Goal: Information Seeking & Learning: Learn about a topic

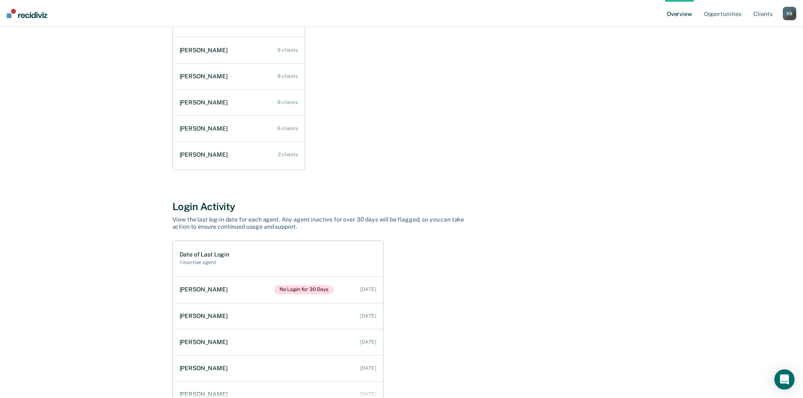
scroll to position [179, 0]
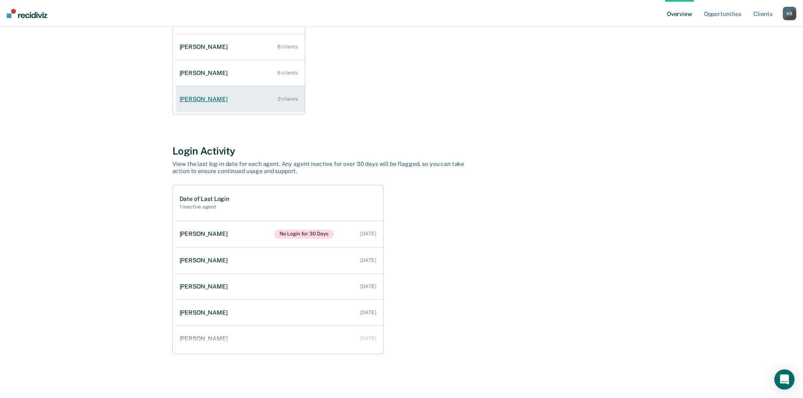
click at [211, 96] on div "[PERSON_NAME]" at bounding box center [205, 99] width 51 height 7
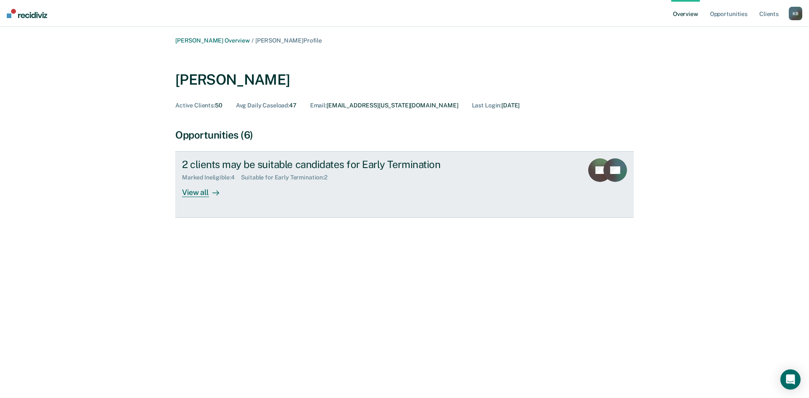
click at [211, 192] on div at bounding box center [214, 193] width 10 height 10
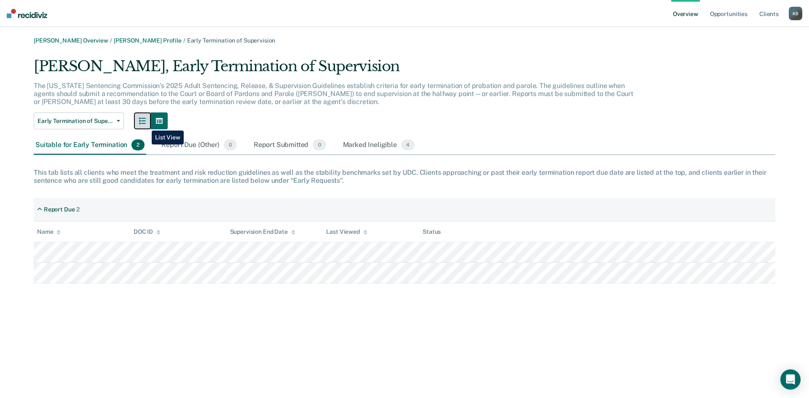
click at [145, 124] on icon "button" at bounding box center [142, 121] width 7 height 7
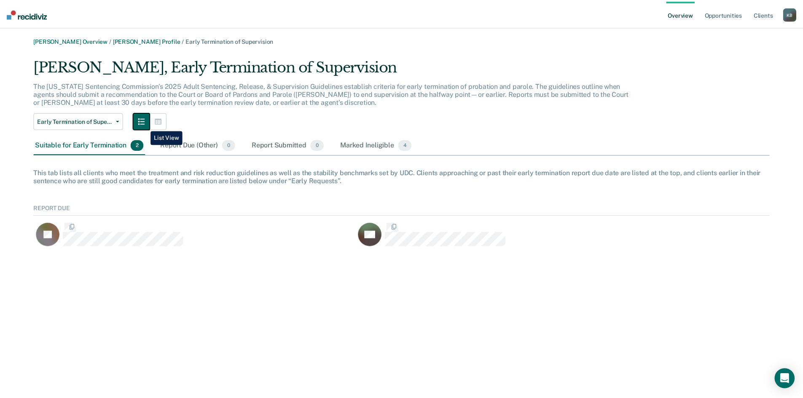
scroll to position [52, 736]
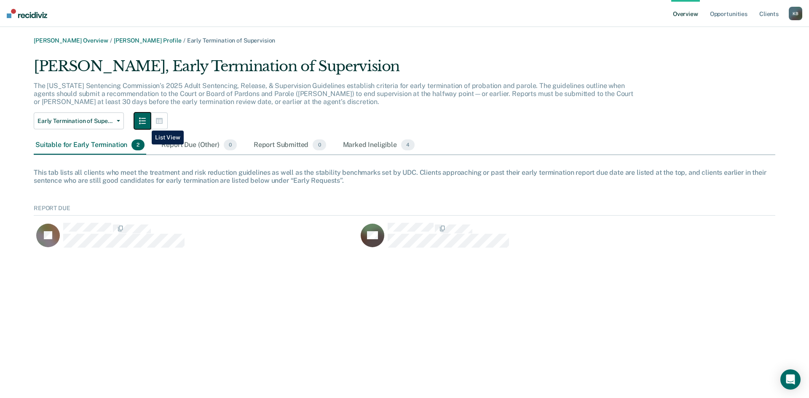
click at [145, 124] on icon "button" at bounding box center [142, 121] width 7 height 7
click at [51, 43] on link "[PERSON_NAME] Overview" at bounding box center [71, 40] width 75 height 7
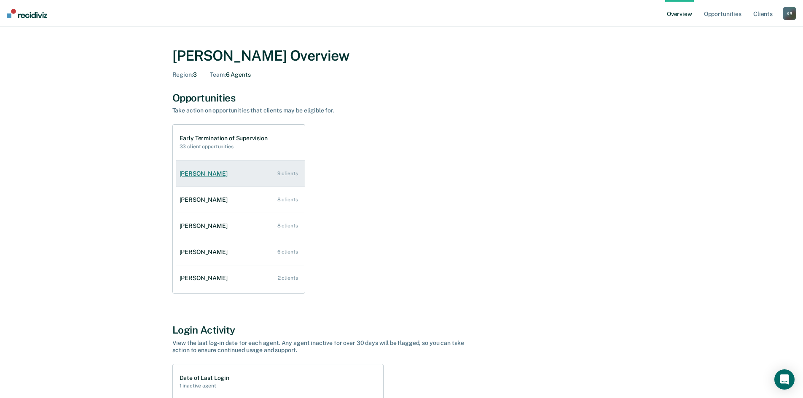
click at [244, 183] on link "[PERSON_NAME] 9 clients" at bounding box center [240, 174] width 129 height 24
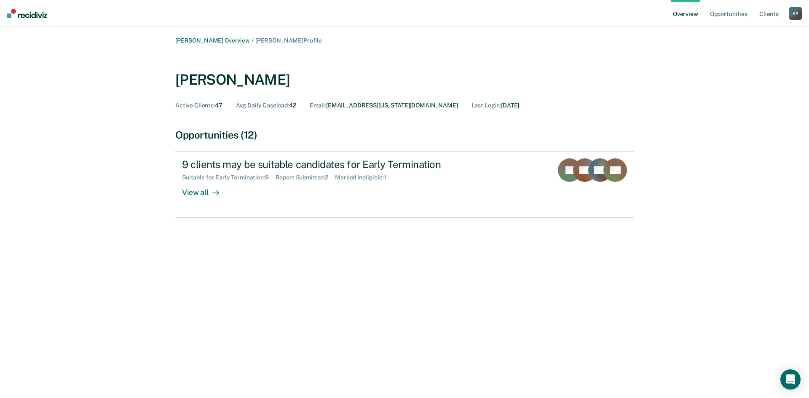
click at [25, 15] on img at bounding box center [27, 13] width 40 height 9
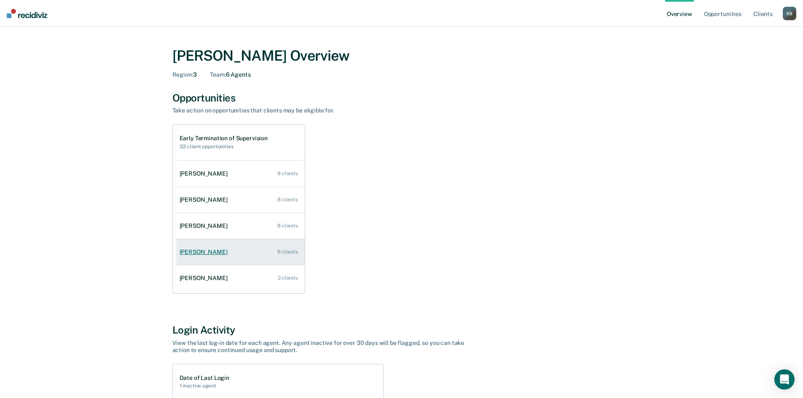
click at [200, 258] on link "[PERSON_NAME] 6 clients" at bounding box center [240, 252] width 129 height 24
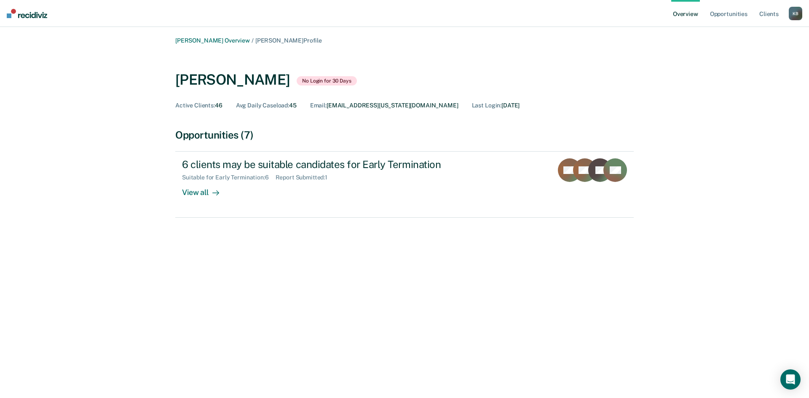
click at [37, 15] on img at bounding box center [27, 13] width 40 height 9
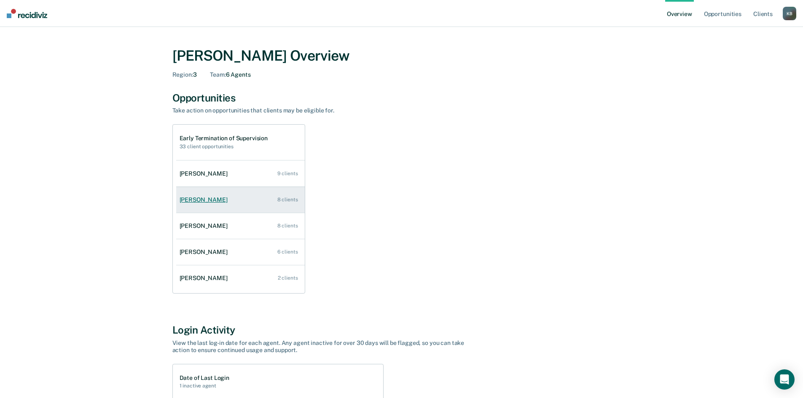
click at [206, 202] on div "[PERSON_NAME]" at bounding box center [205, 199] width 51 height 7
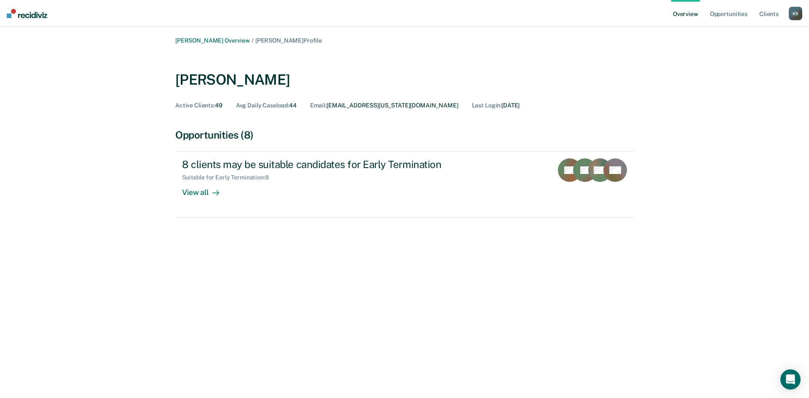
click at [29, 16] on img at bounding box center [27, 13] width 40 height 9
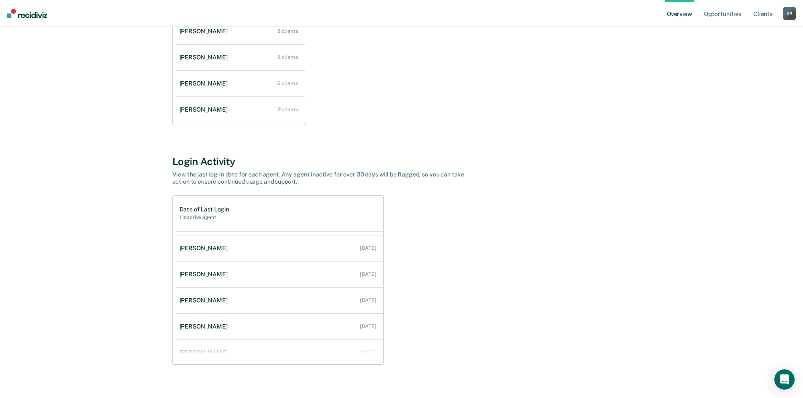
scroll to position [34, 0]
